Goal: Find specific page/section: Find specific page/section

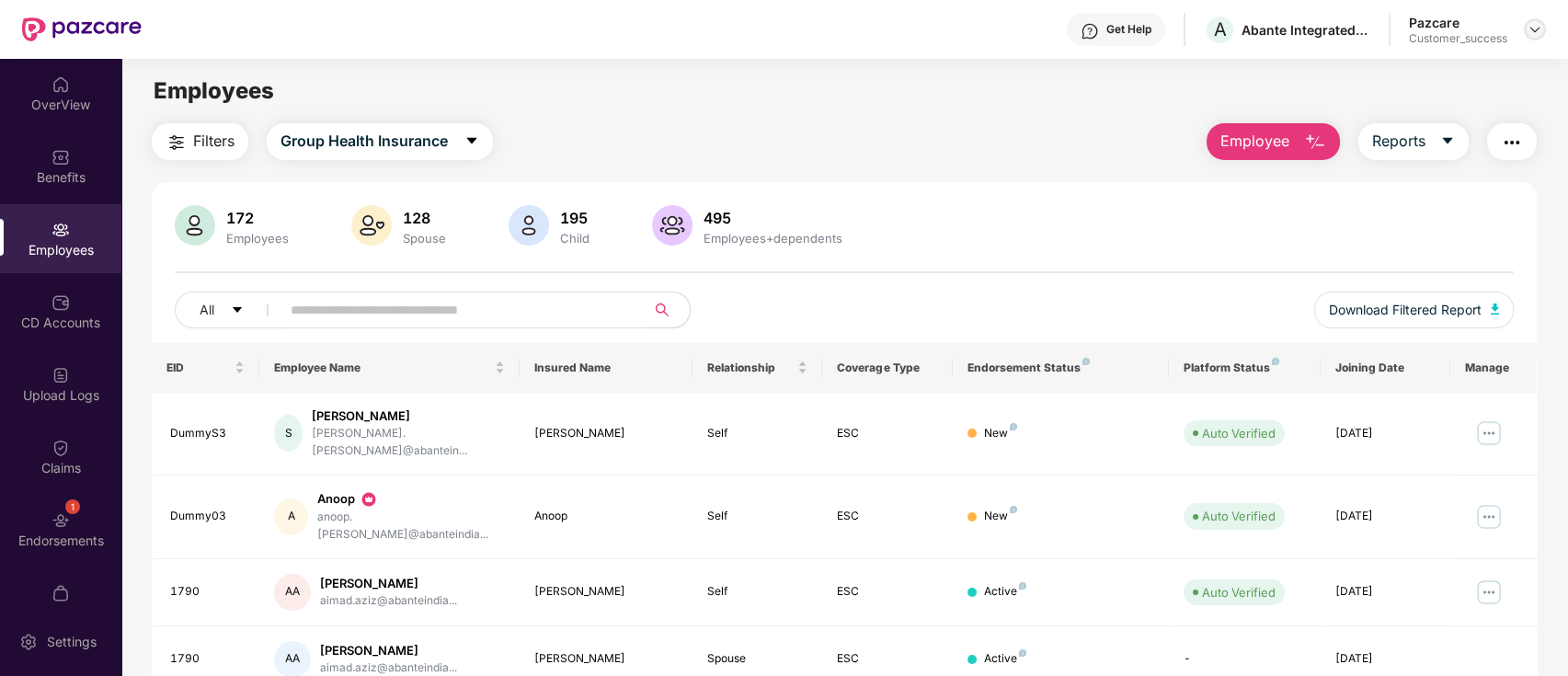
click at [1532, 25] on img at bounding box center [1535, 29] width 15 height 15
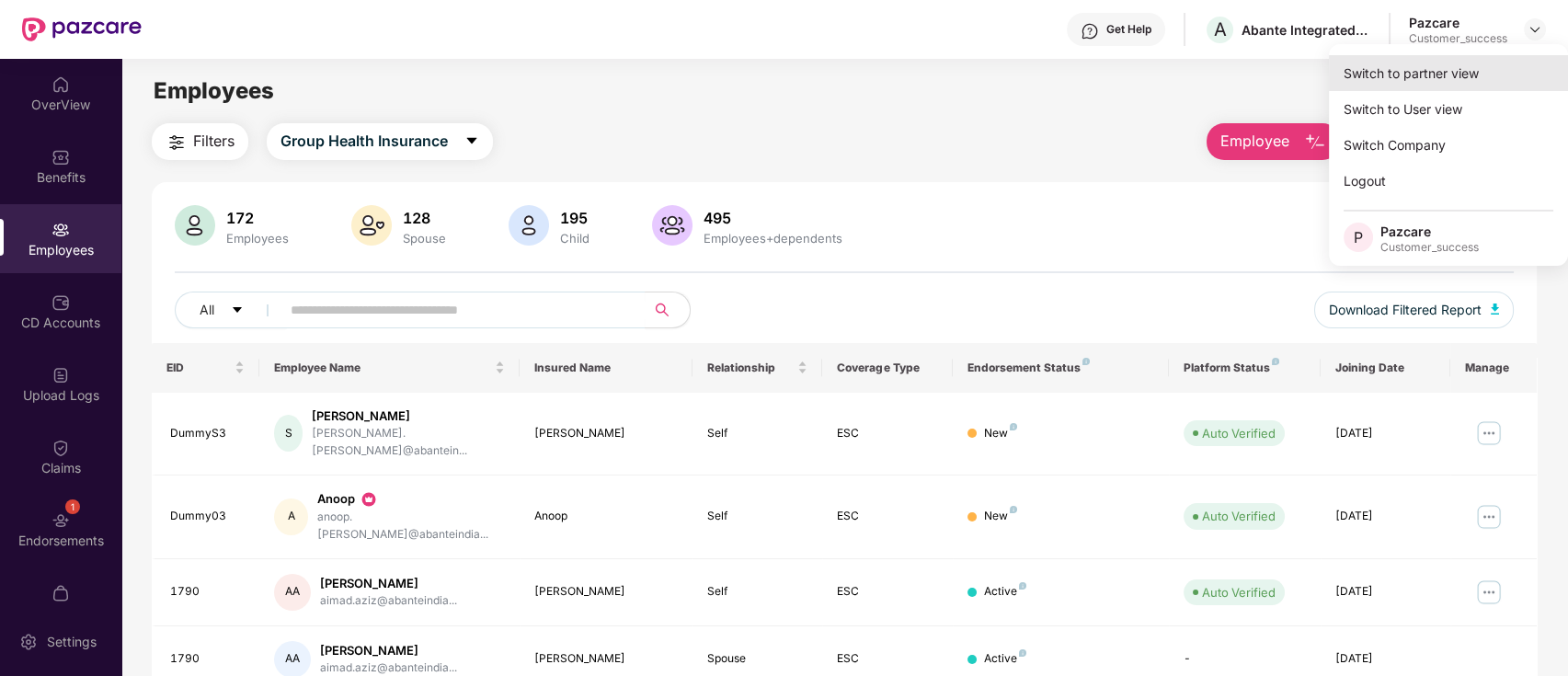
click at [1484, 73] on div "Switch to partner view" at bounding box center [1448, 74] width 239 height 36
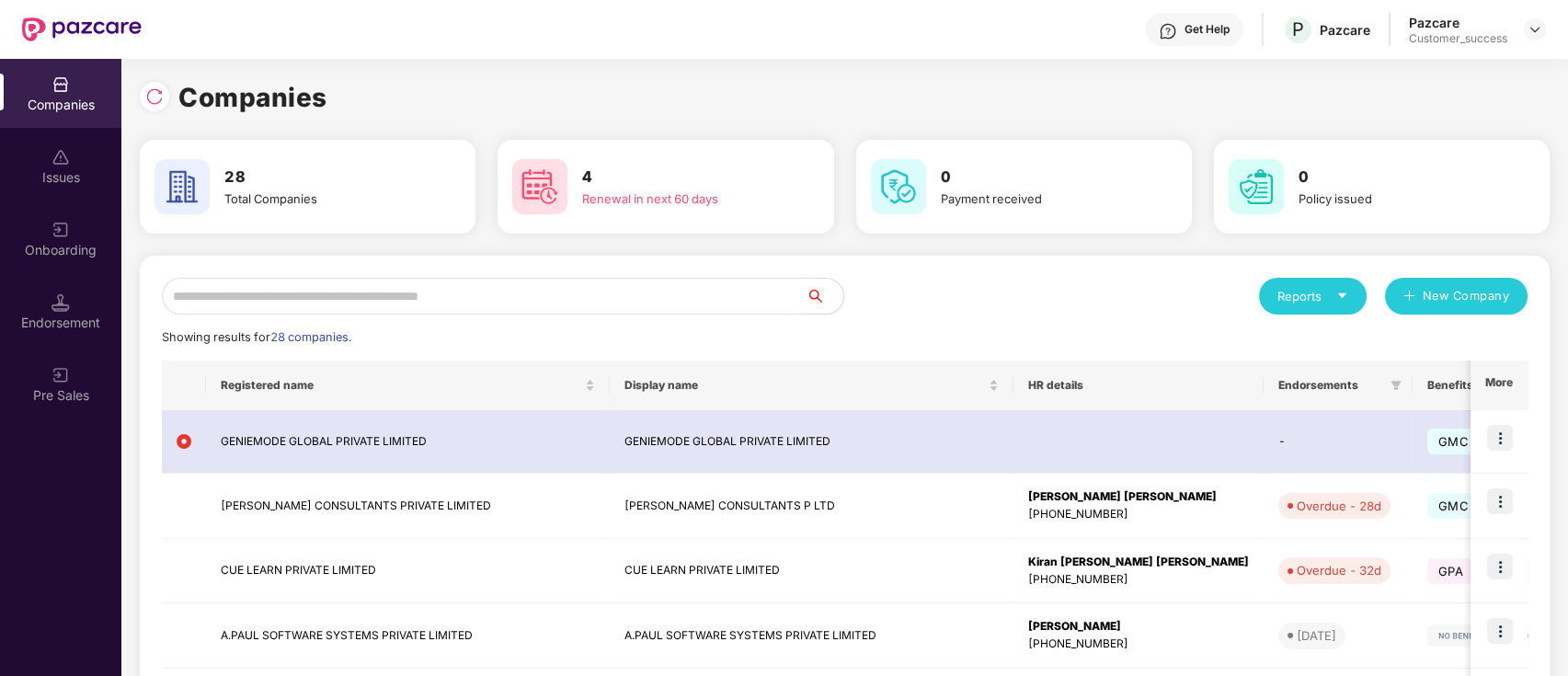
click at [688, 302] on input "text" at bounding box center [484, 296] width 645 height 37
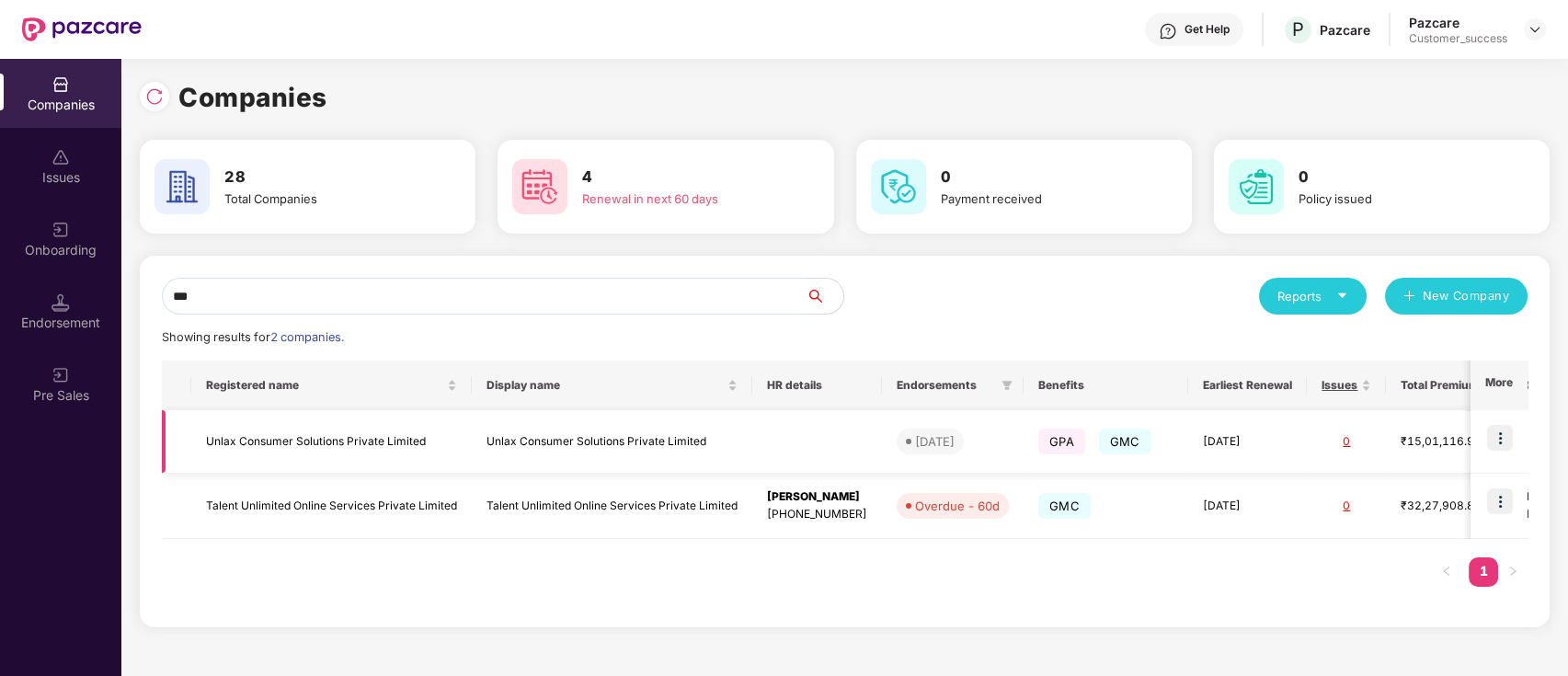
type input "***"
click at [1493, 438] on img at bounding box center [1499, 437] width 25 height 25
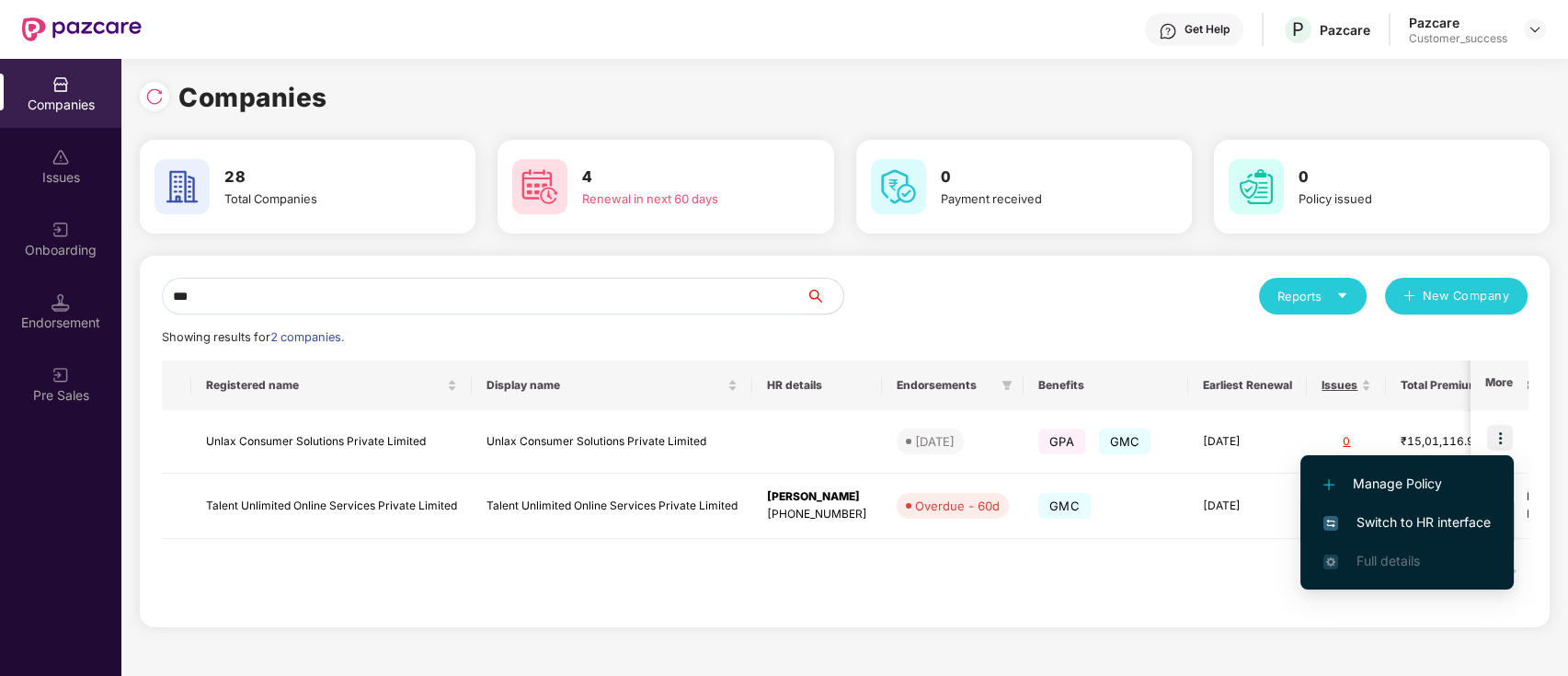
click at [1434, 516] on span "Switch to HR interface" at bounding box center [1407, 522] width 168 height 20
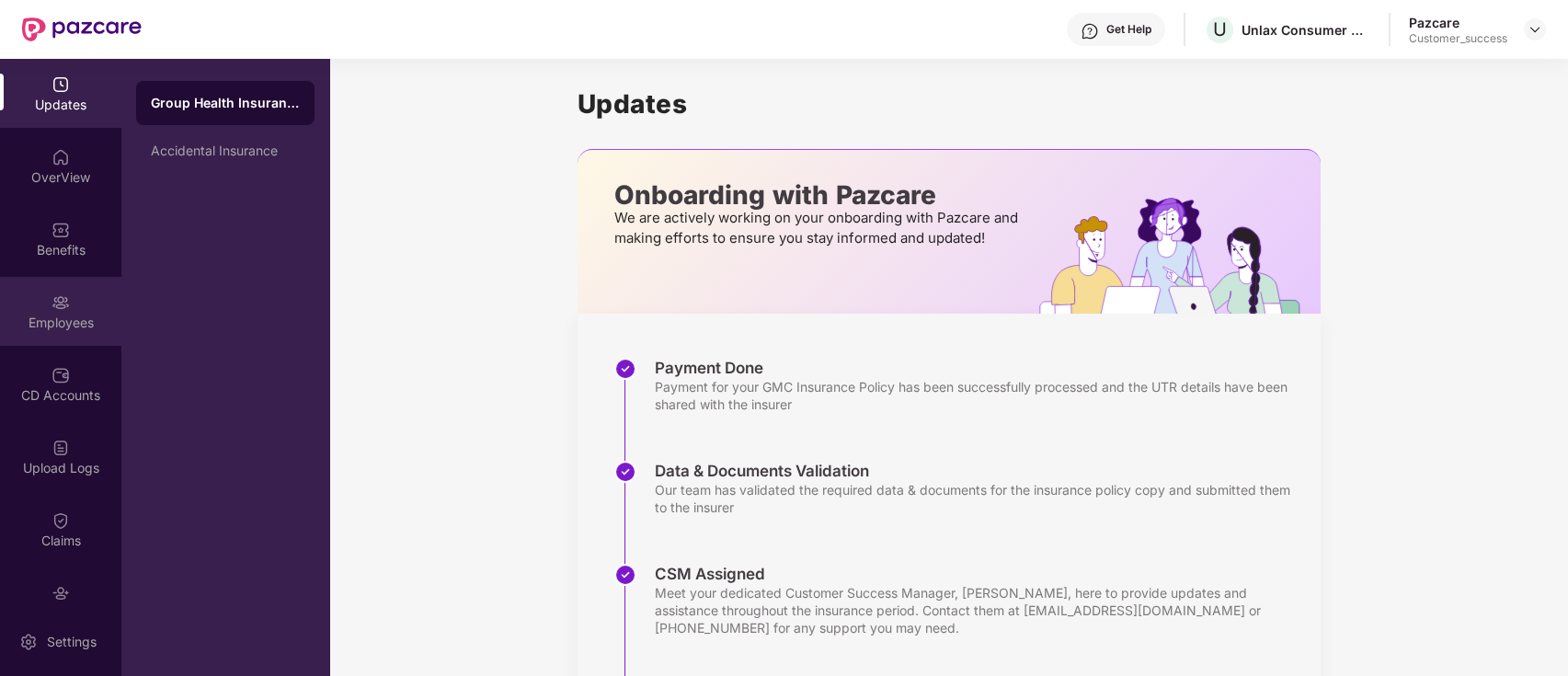
click at [54, 305] on img at bounding box center [61, 303] width 19 height 19
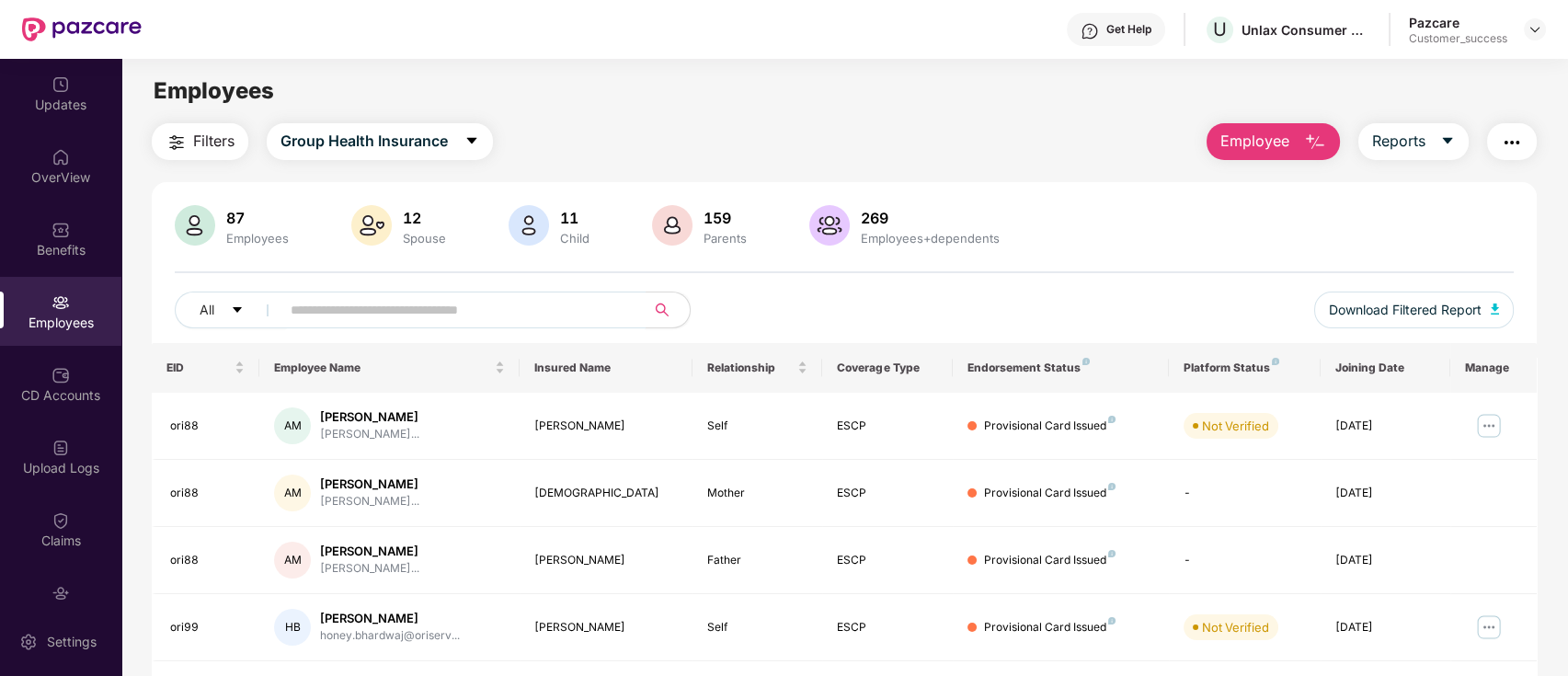
click at [610, 303] on input "text" at bounding box center [455, 309] width 330 height 27
click at [542, 303] on input "text" at bounding box center [455, 309] width 330 height 27
type input "*"
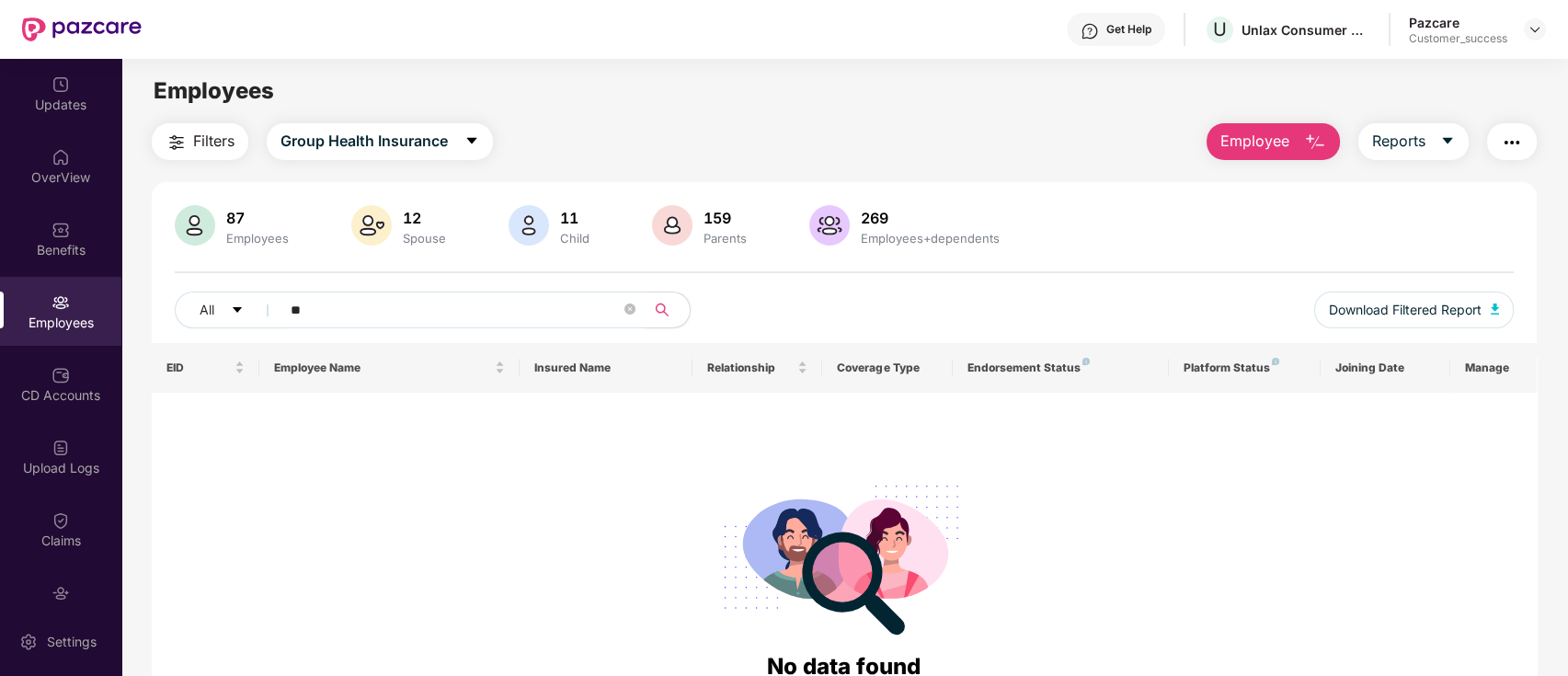
type input "**"
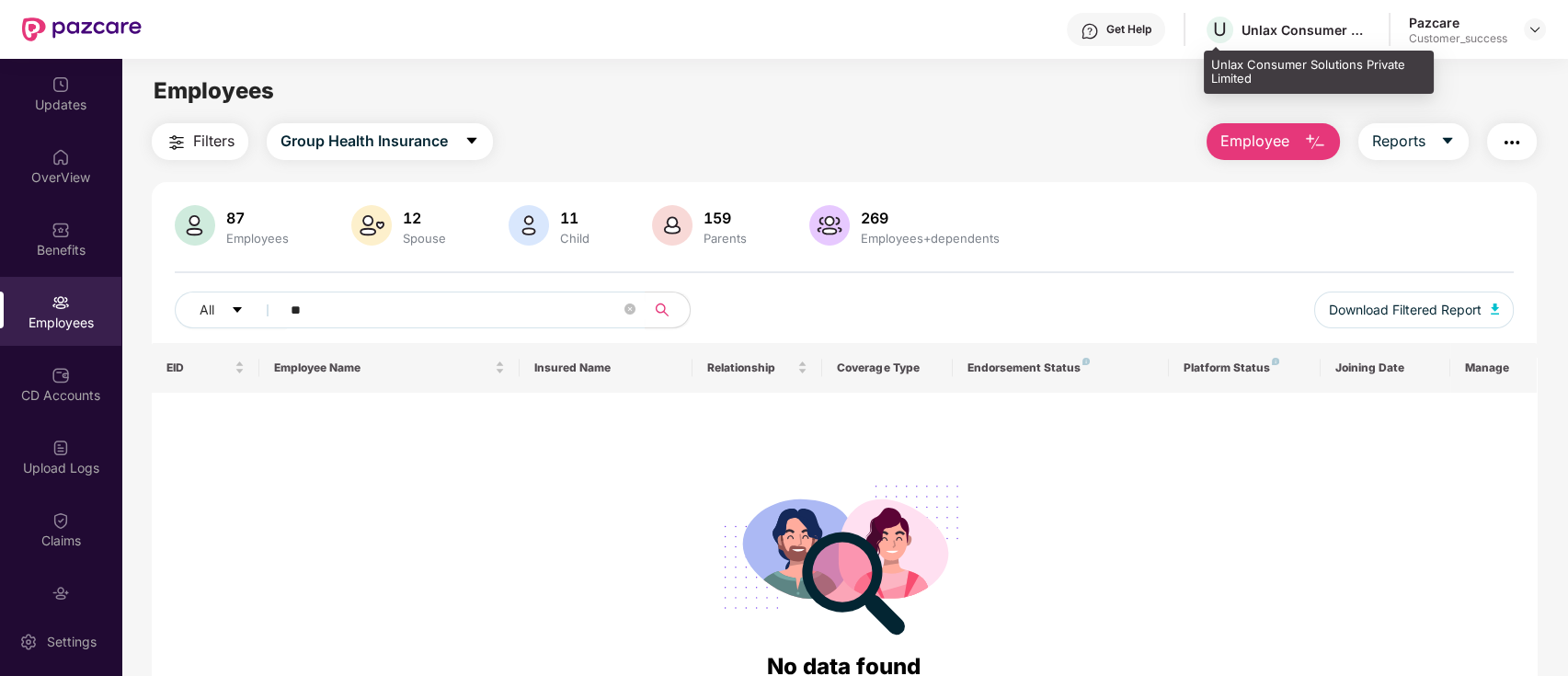
click at [1356, 26] on div "Unlax Consumer Solutions Private Limited" at bounding box center [1305, 29] width 129 height 18
click at [1306, 21] on div "Unlax Consumer Solutions Private Limited" at bounding box center [1305, 29] width 129 height 18
click at [1324, 37] on div "Unlax Consumer Solutions Private Limited" at bounding box center [1305, 29] width 129 height 18
copy div "Unlax Consumer Solutions Private Limited"
drag, startPoint x: 1210, startPoint y: 59, endPoint x: 1259, endPoint y: 82, distance: 54.1
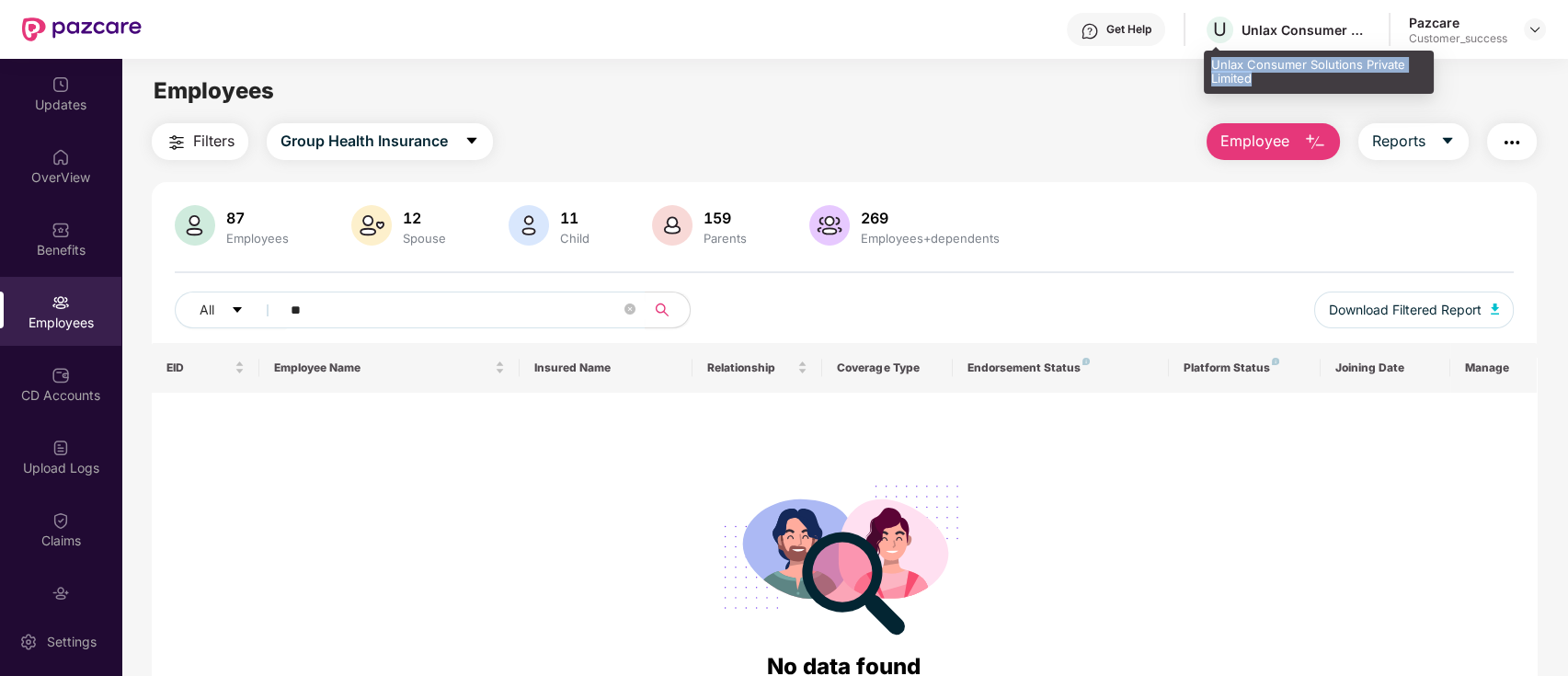
click at [1259, 82] on div "Unlax Consumer Solutions Private Limited" at bounding box center [1318, 73] width 230 height 43
